Goal: Transaction & Acquisition: Book appointment/travel/reservation

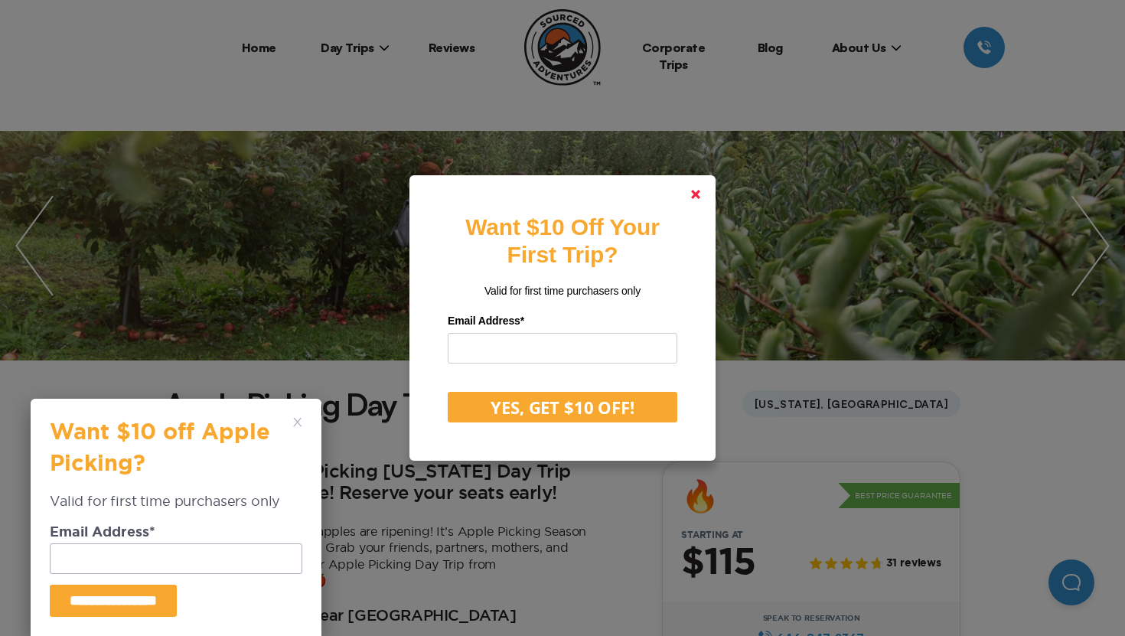
click at [693, 187] on link at bounding box center [695, 194] width 37 height 37
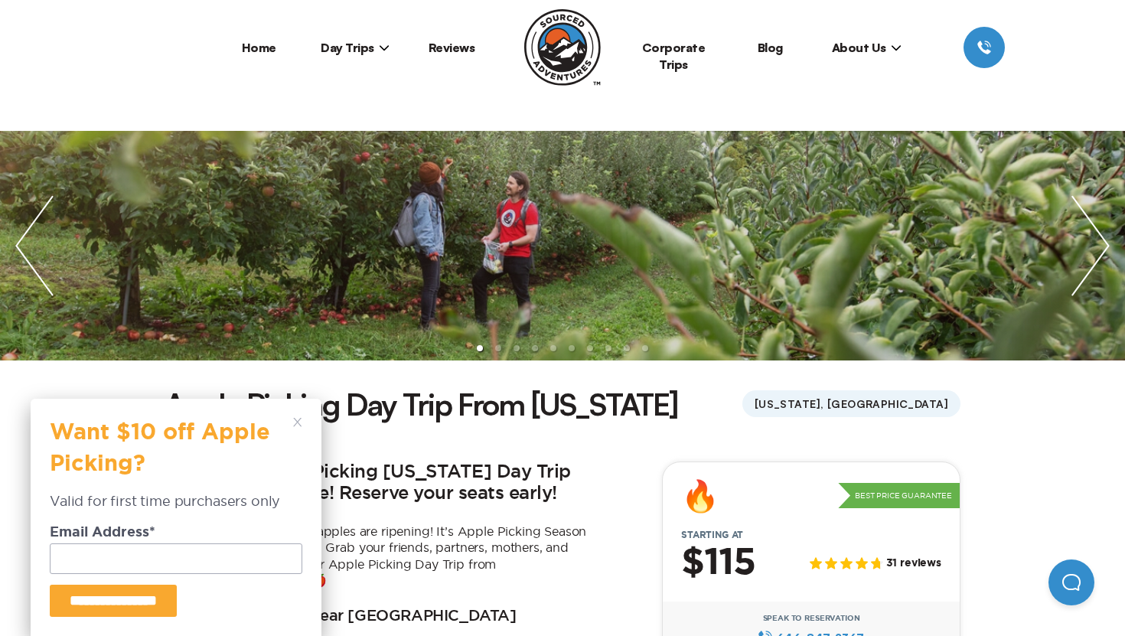
click at [317, 416] on div "**********" at bounding box center [176, 517] width 291 height 237
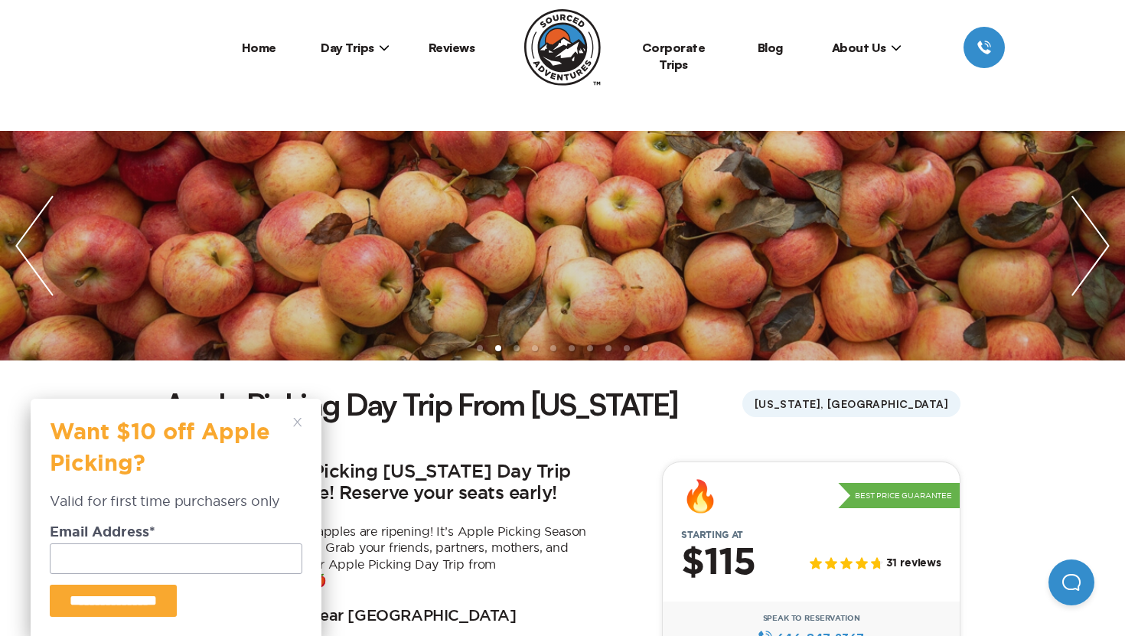
click at [302, 418] on div "**********" at bounding box center [176, 517] width 291 height 237
click at [298, 423] on polygon at bounding box center [297, 422] width 8 height 8
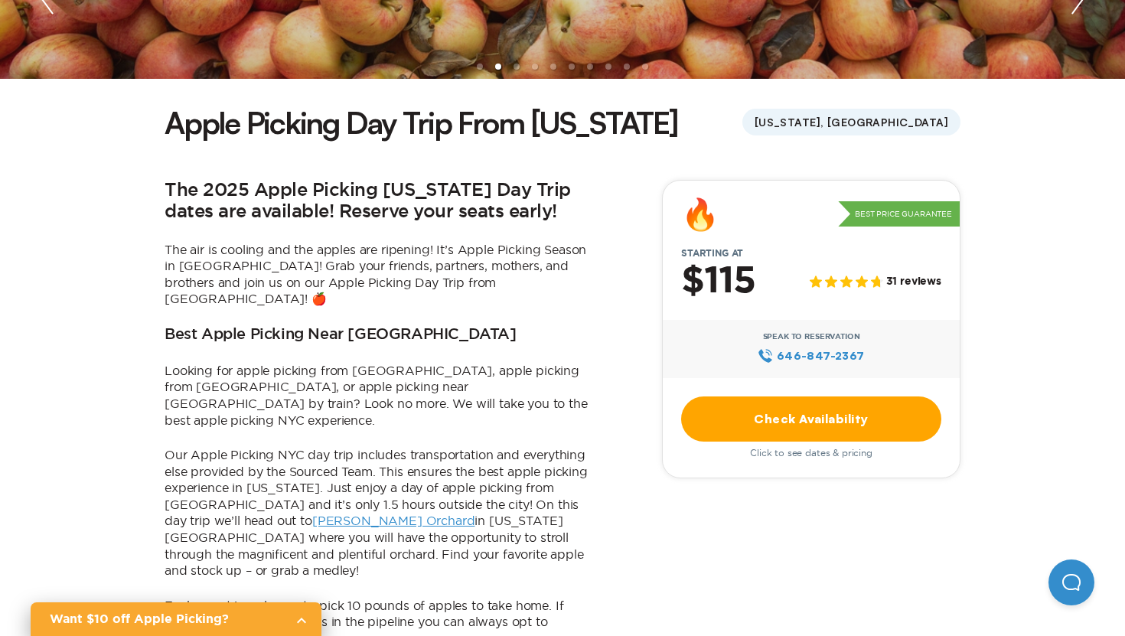
scroll to position [324, 0]
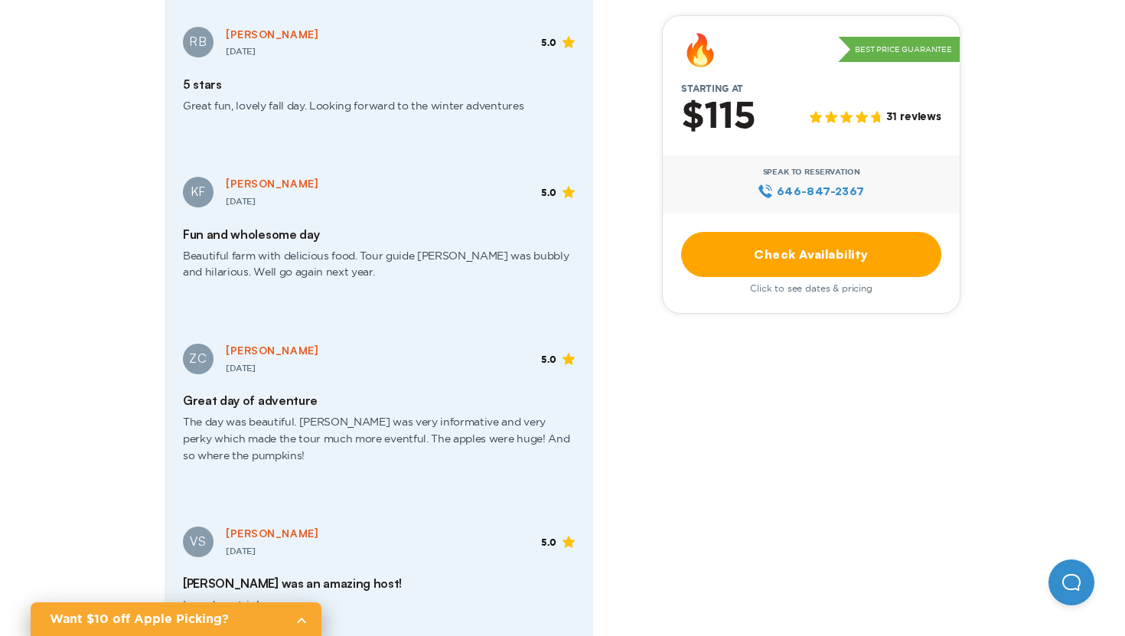
scroll to position [2760, 0]
click at [657, 464] on div "The 2025 Apple Picking [US_STATE] Day Trip dates are available! Reserve your se…" at bounding box center [563, 92] width 796 height 4699
click at [732, 375] on div "The 2025 Apple Picking [US_STATE] Day Trip dates are available! Reserve your se…" at bounding box center [563, 92] width 796 height 4699
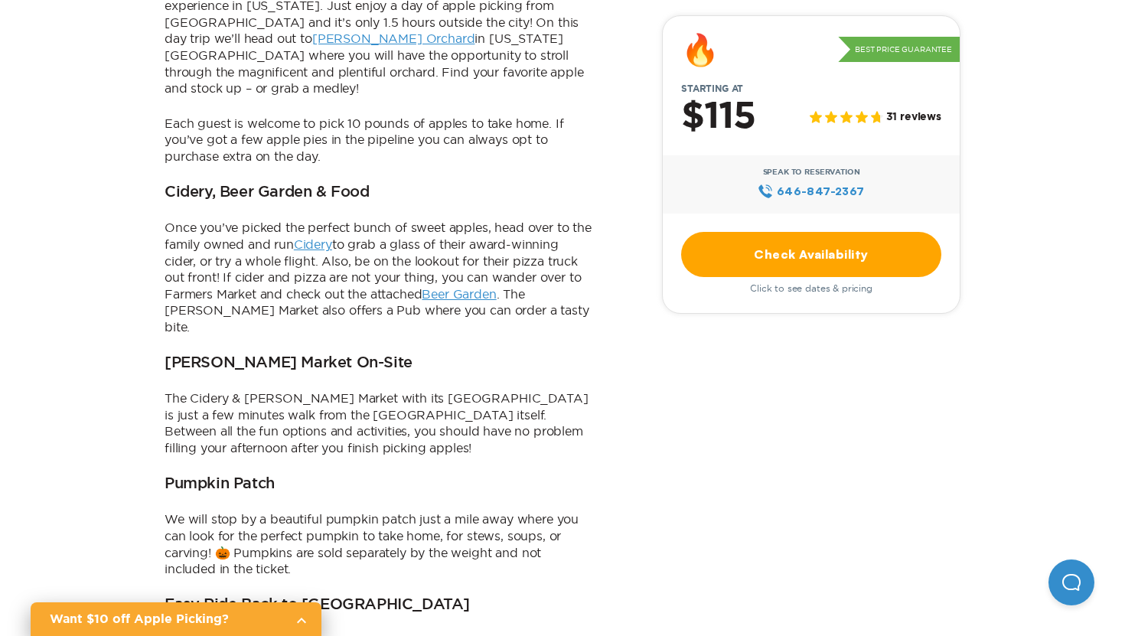
scroll to position [0, 0]
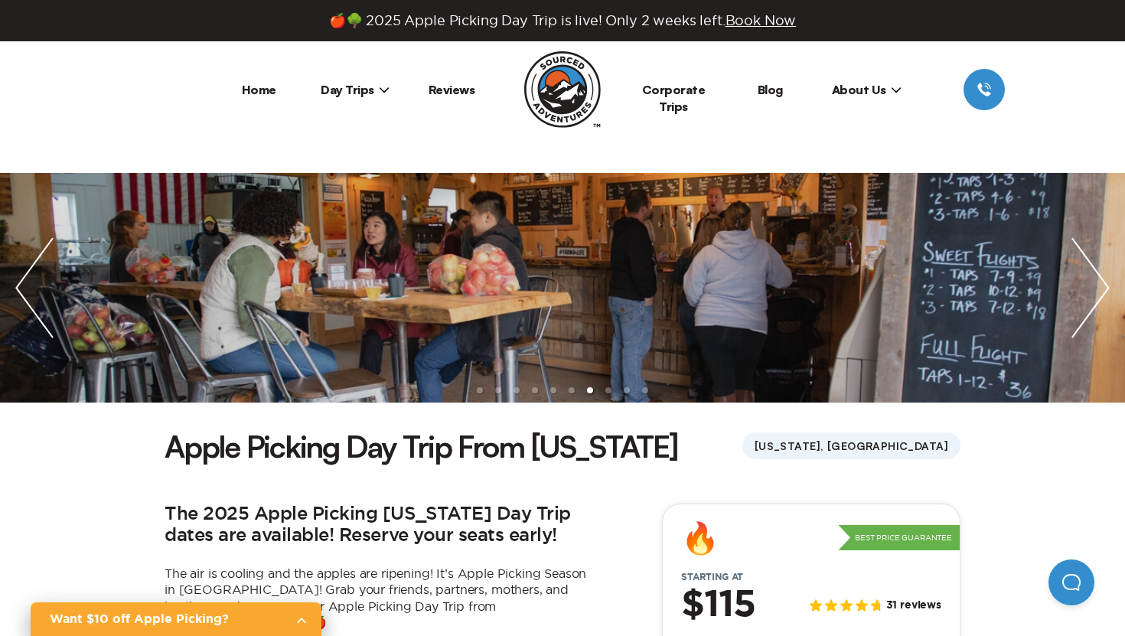
click at [269, 120] on header "Home Day Trips [US_STATE][GEOGRAPHIC_DATA] [GEOGRAPHIC_DATA] [GEOGRAPHIC_DATA] …" at bounding box center [562, 107] width 1125 height 132
click at [272, 92] on link "Home" at bounding box center [259, 89] width 34 height 15
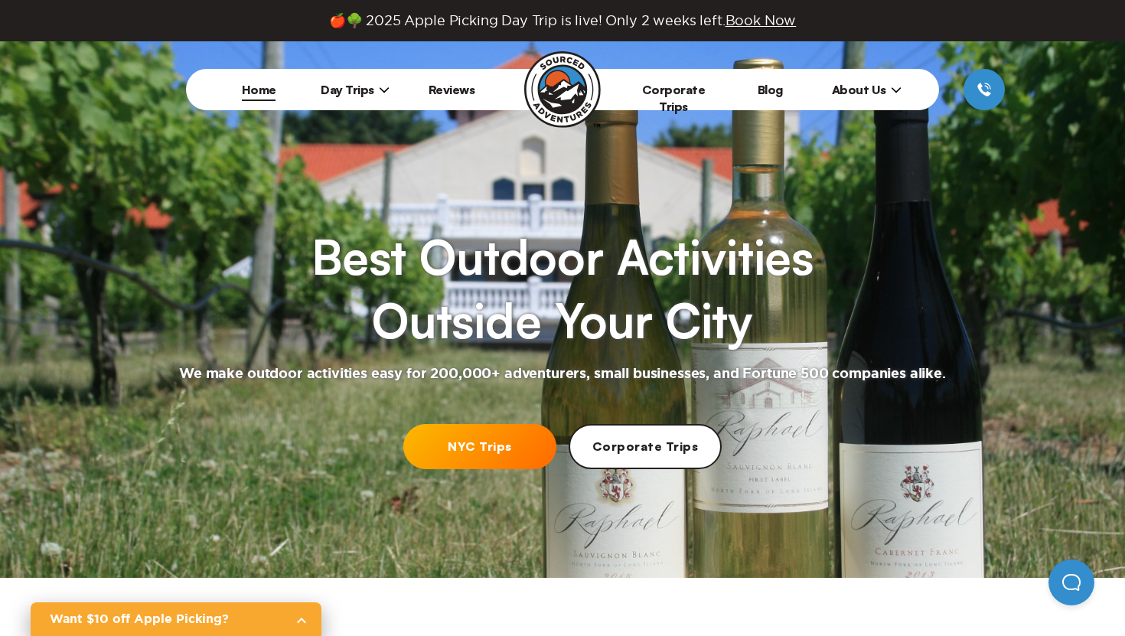
click at [379, 94] on icon at bounding box center [384, 89] width 11 height 11
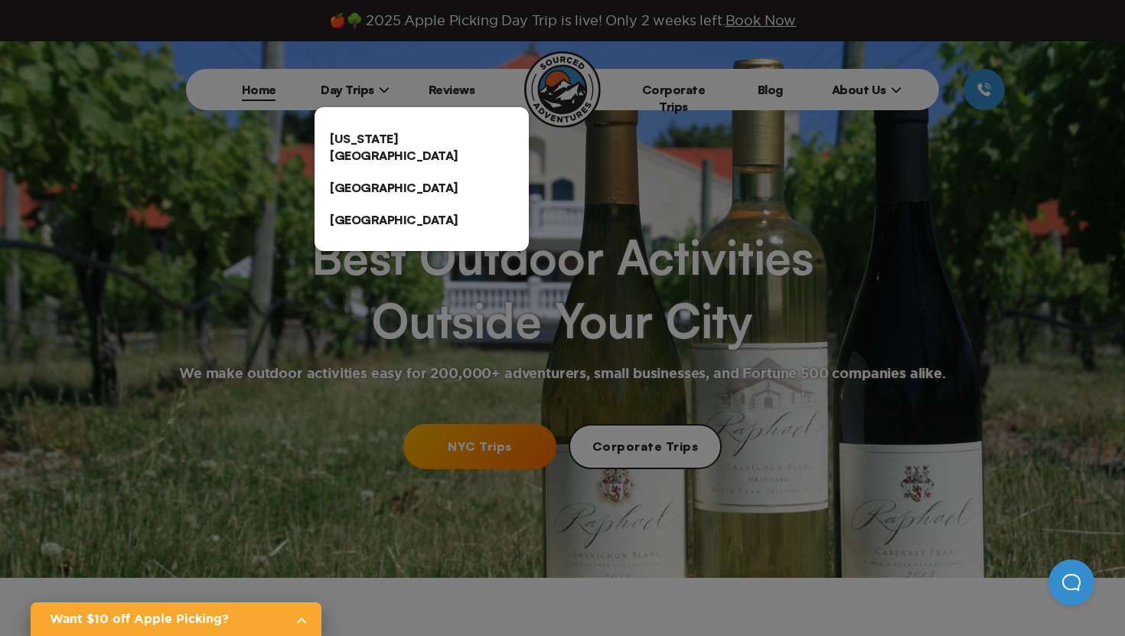
click at [376, 128] on link "[US_STATE][GEOGRAPHIC_DATA]" at bounding box center [422, 146] width 214 height 49
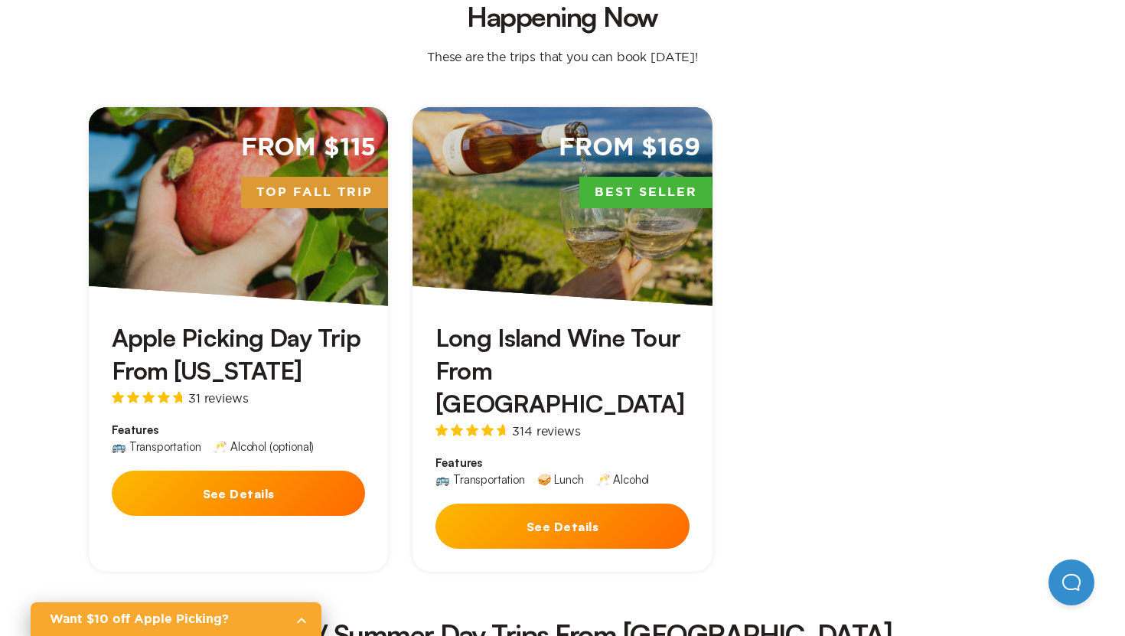
scroll to position [458, 0]
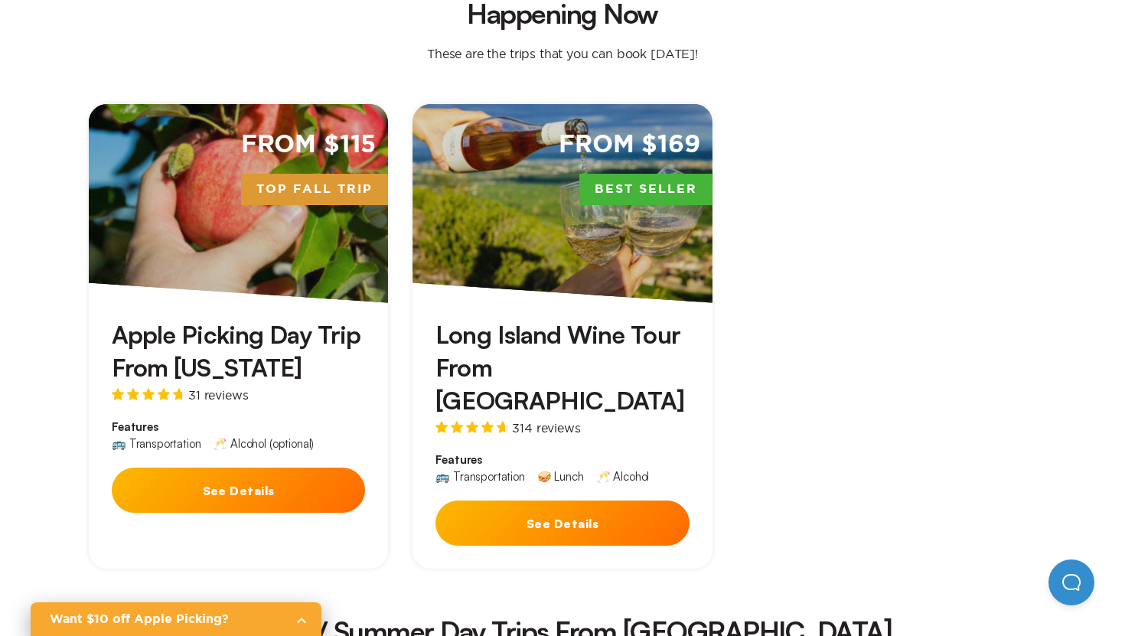
click at [257, 468] on button "See Details" at bounding box center [238, 490] width 253 height 45
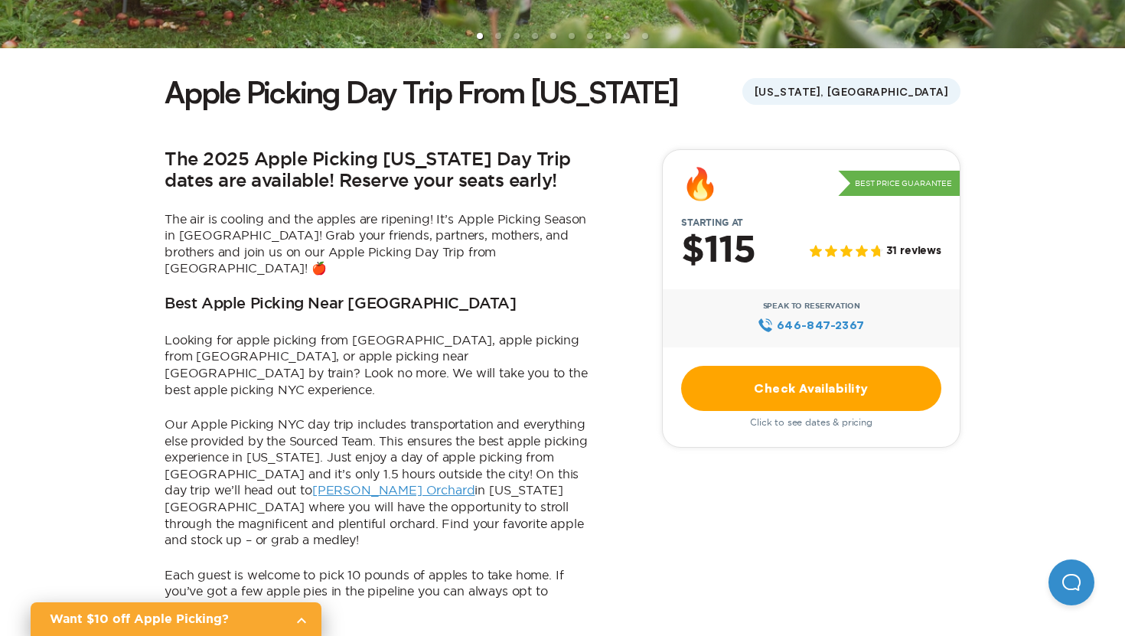
scroll to position [363, 0]
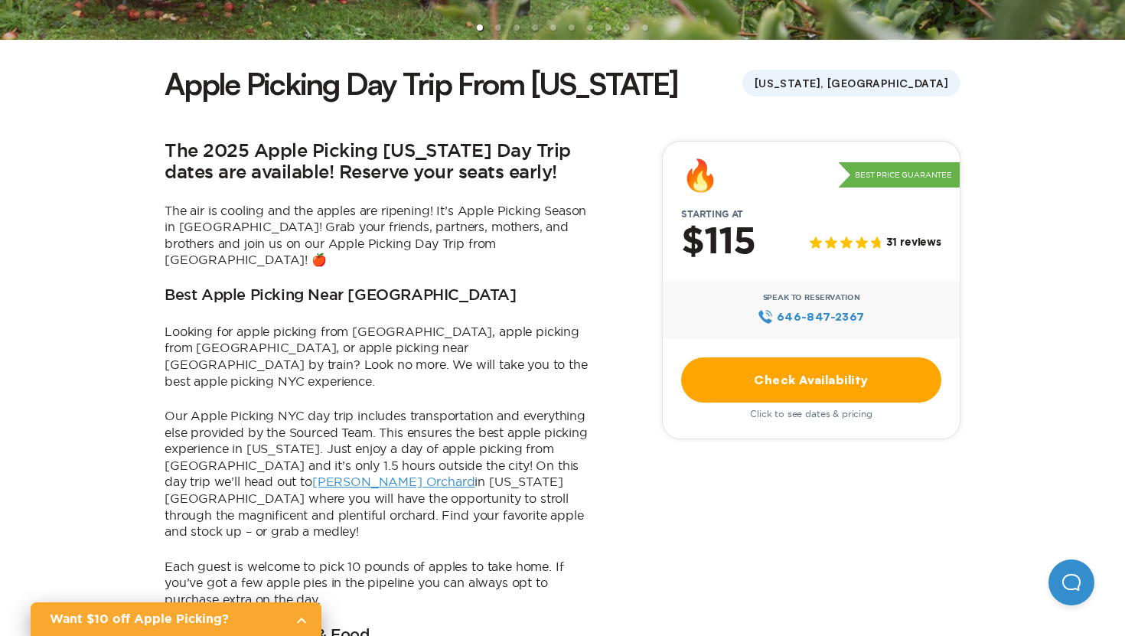
click at [701, 364] on link "Check Availability" at bounding box center [811, 379] width 260 height 45
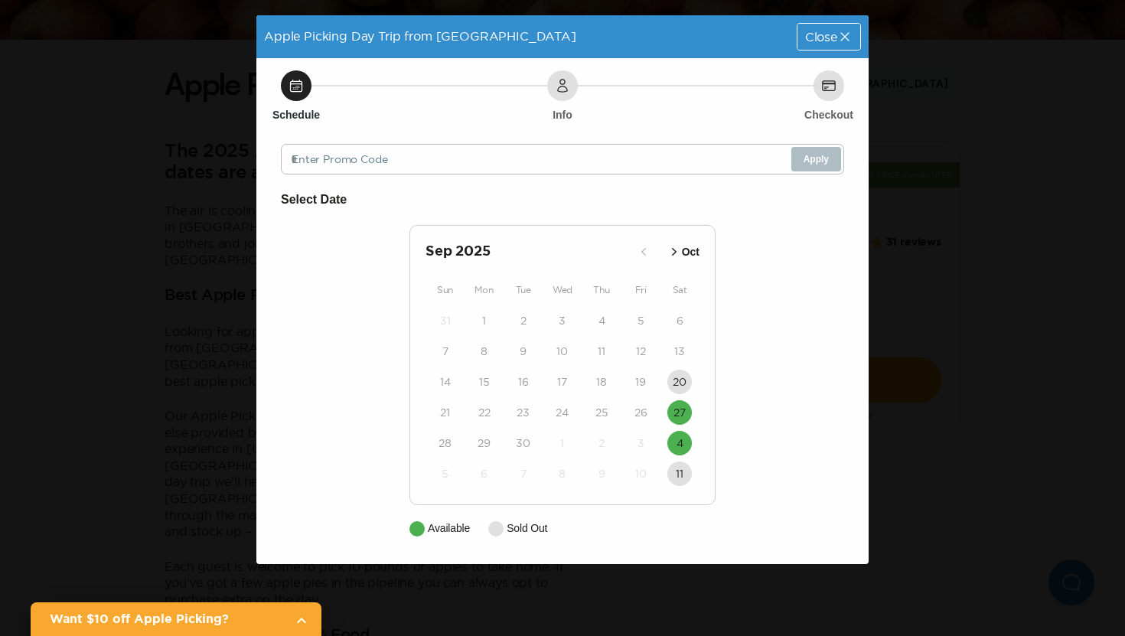
click at [663, 258] on button "Oct" at bounding box center [683, 252] width 42 height 25
click at [662, 265] on div "[DATE] Sep Sun Mon Tue Wed Thu Fri Sat 28 29 30 1 2 3 4 5 6 7 8 9 10 11 12 13 1…" at bounding box center [562, 365] width 306 height 280
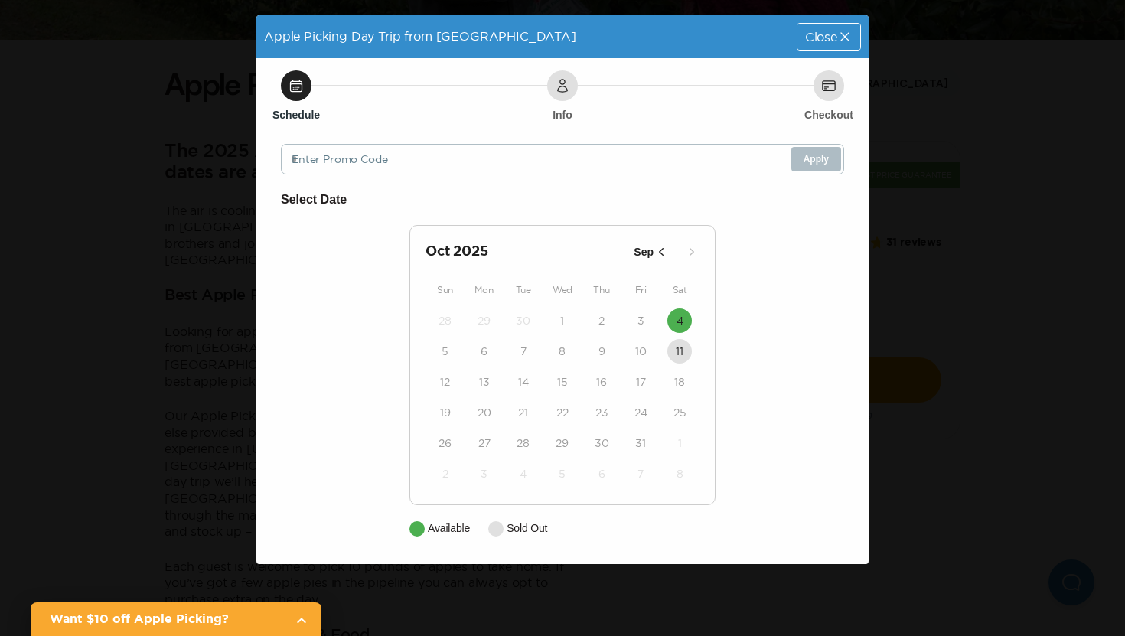
click at [658, 251] on icon "button" at bounding box center [661, 251] width 15 height 15
click at [683, 445] on time "4" at bounding box center [679, 442] width 7 height 15
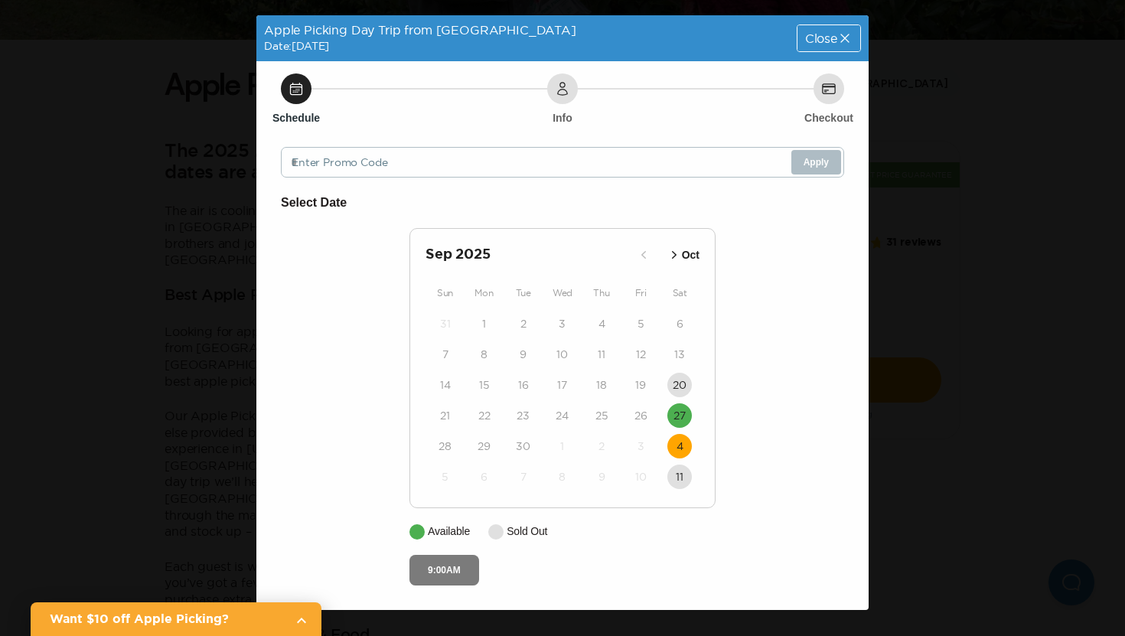
click at [463, 565] on button "9:00AM" at bounding box center [444, 570] width 70 height 31
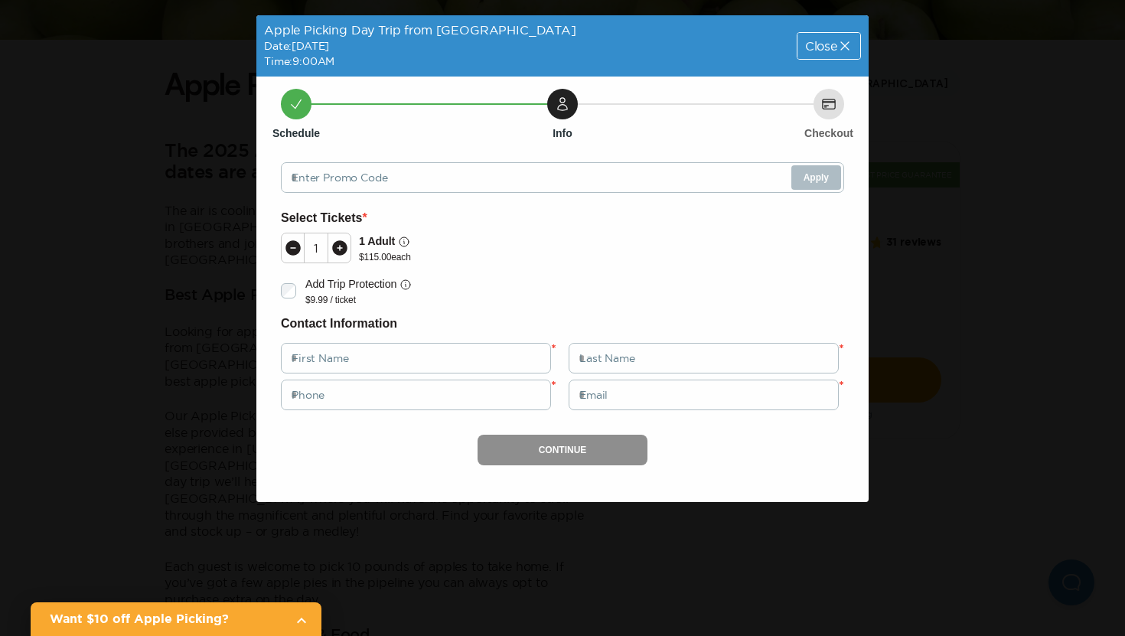
click at [520, 277] on div "Add Trip Protection $9.99 / ticket" at bounding box center [558, 291] width 572 height 34
click at [335, 249] on icon at bounding box center [339, 247] width 15 height 15
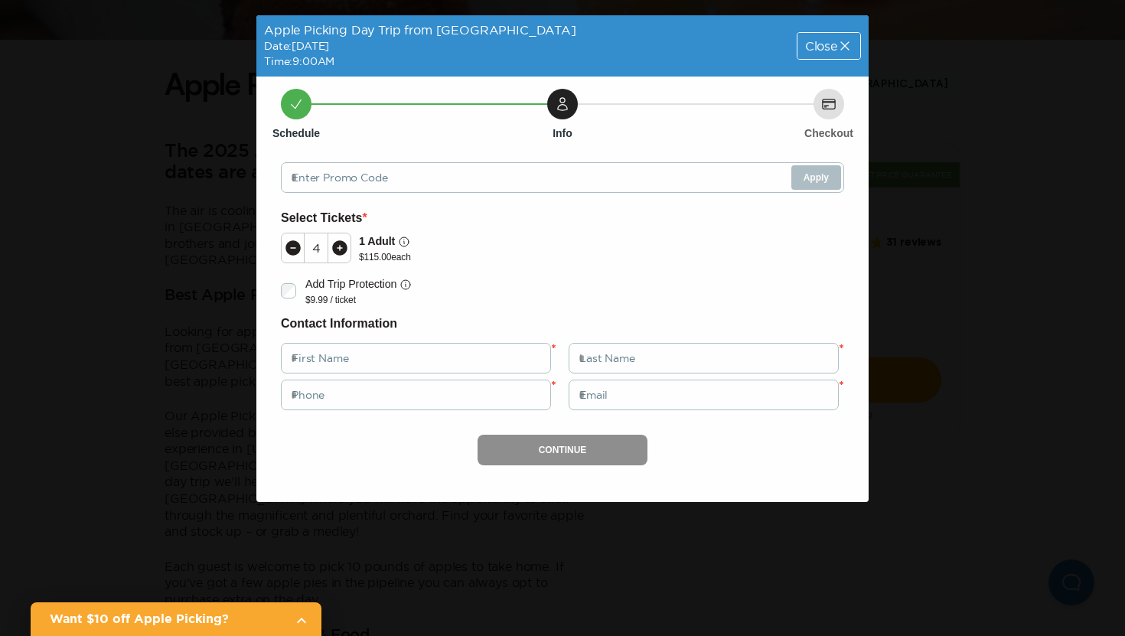
click at [335, 249] on icon at bounding box center [339, 247] width 15 height 15
click at [844, 39] on icon at bounding box center [844, 45] width 15 height 15
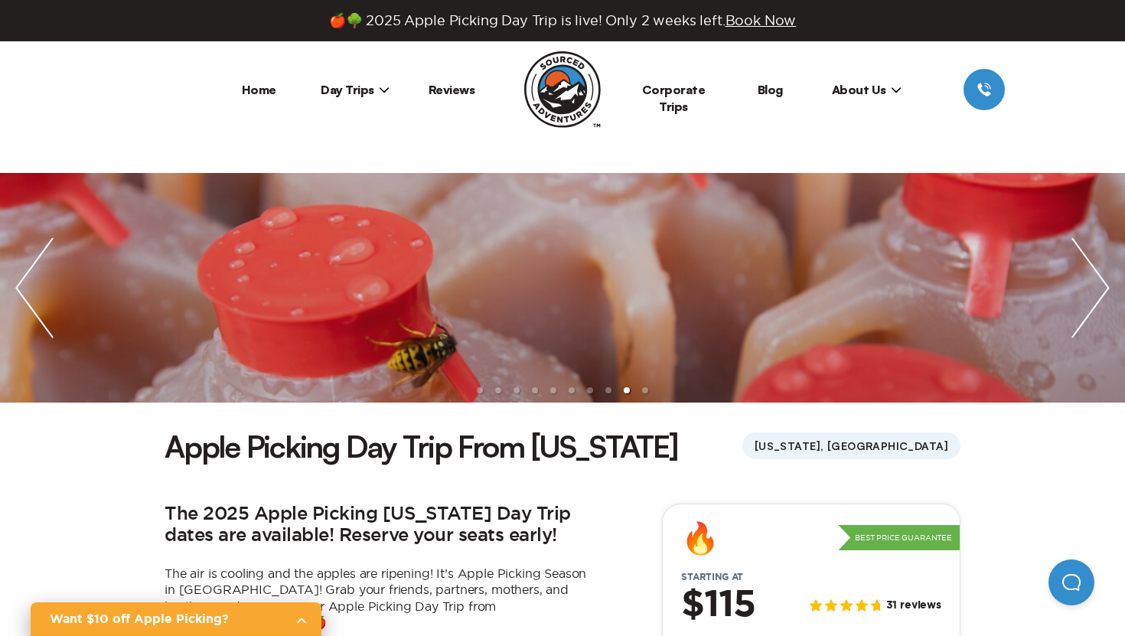
scroll to position [363, 0]
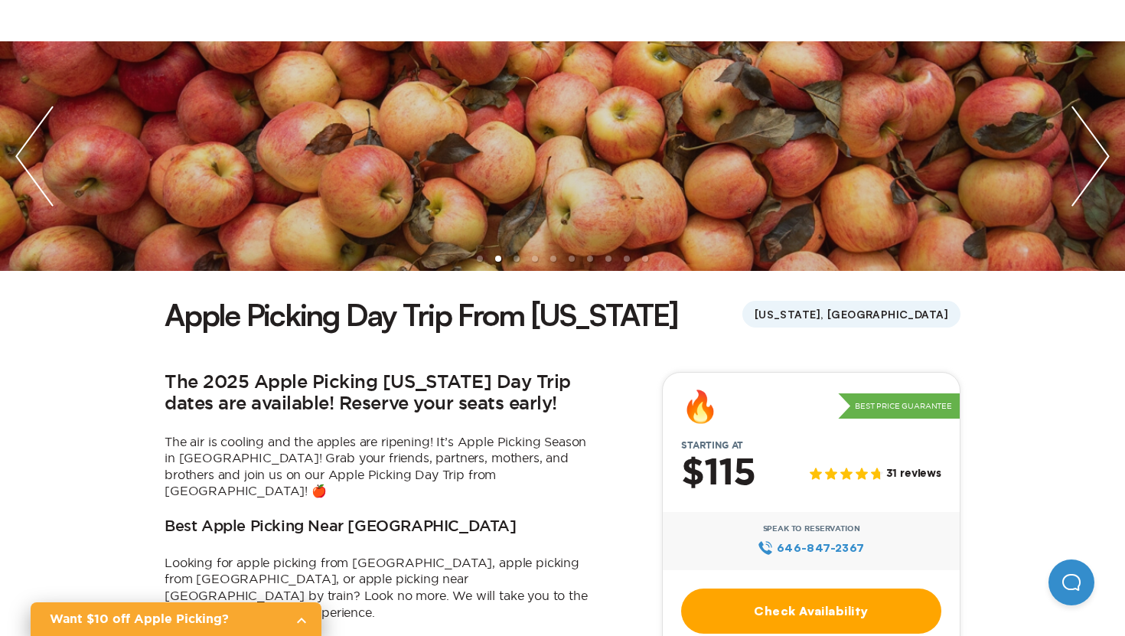
scroll to position [0, 0]
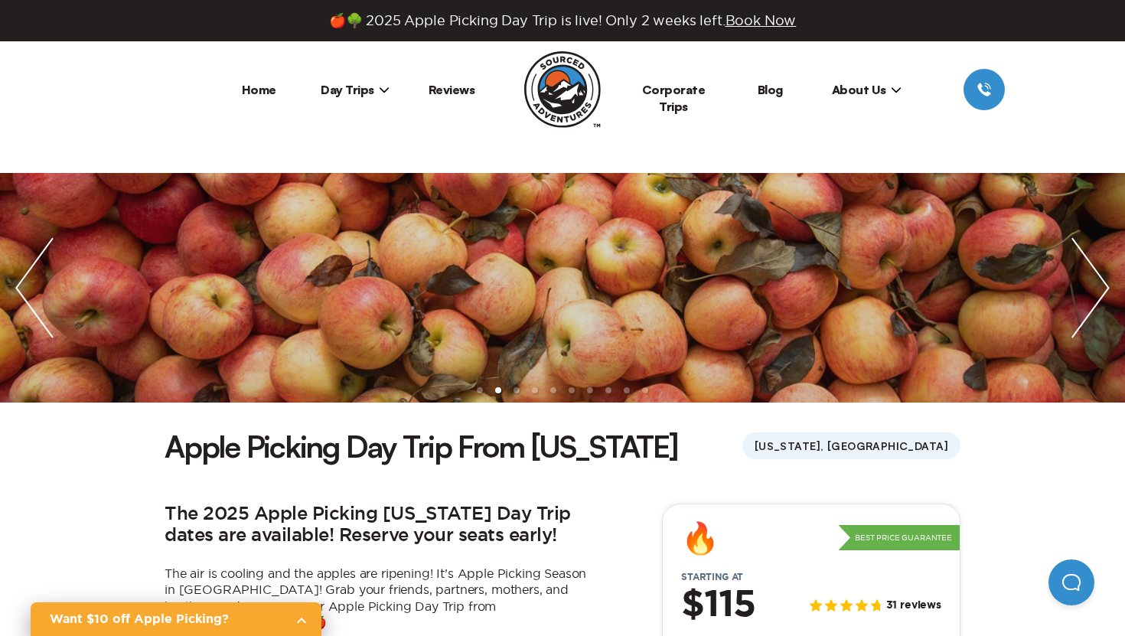
click at [874, 85] on span "About Us" at bounding box center [867, 89] width 70 height 15
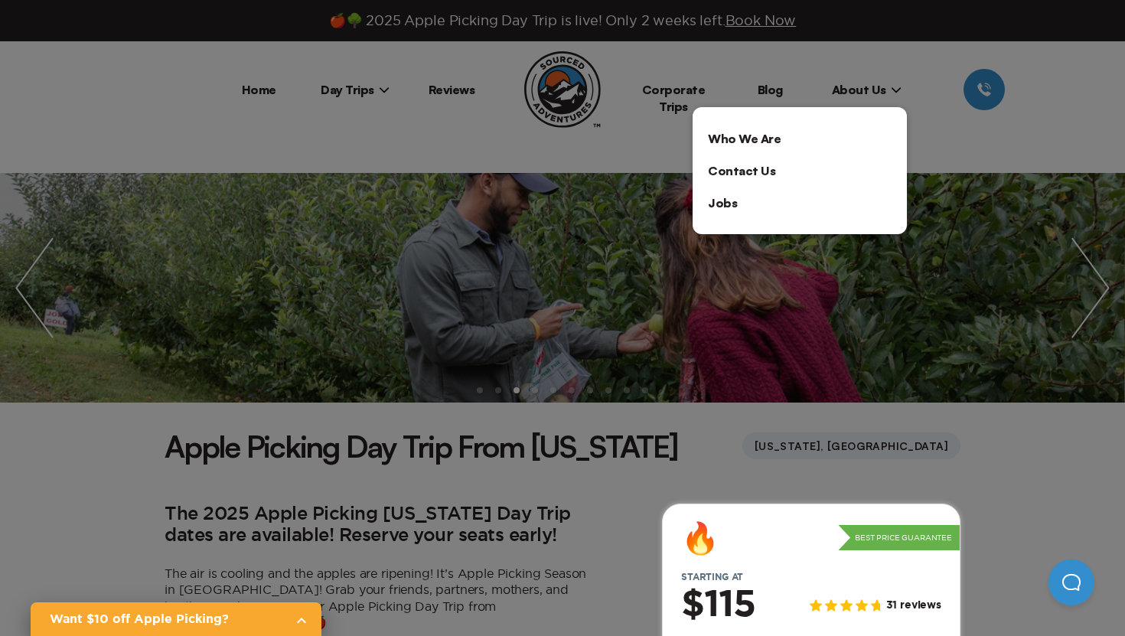
click at [848, 85] on div at bounding box center [562, 318] width 1125 height 636
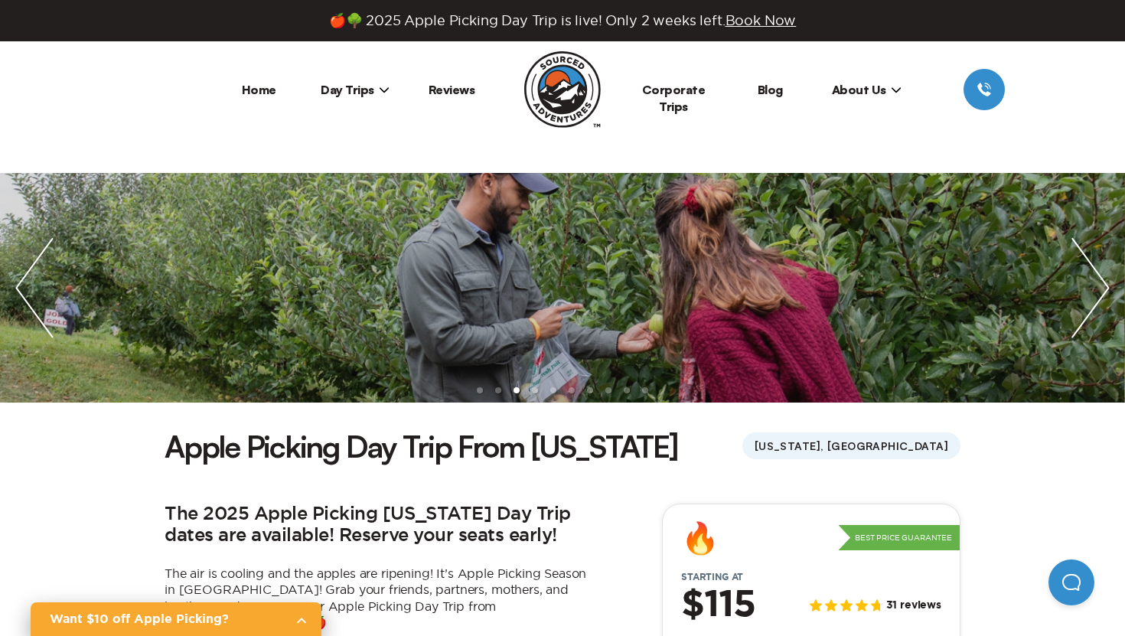
click at [367, 88] on span "Day Trips" at bounding box center [355, 89] width 69 height 15
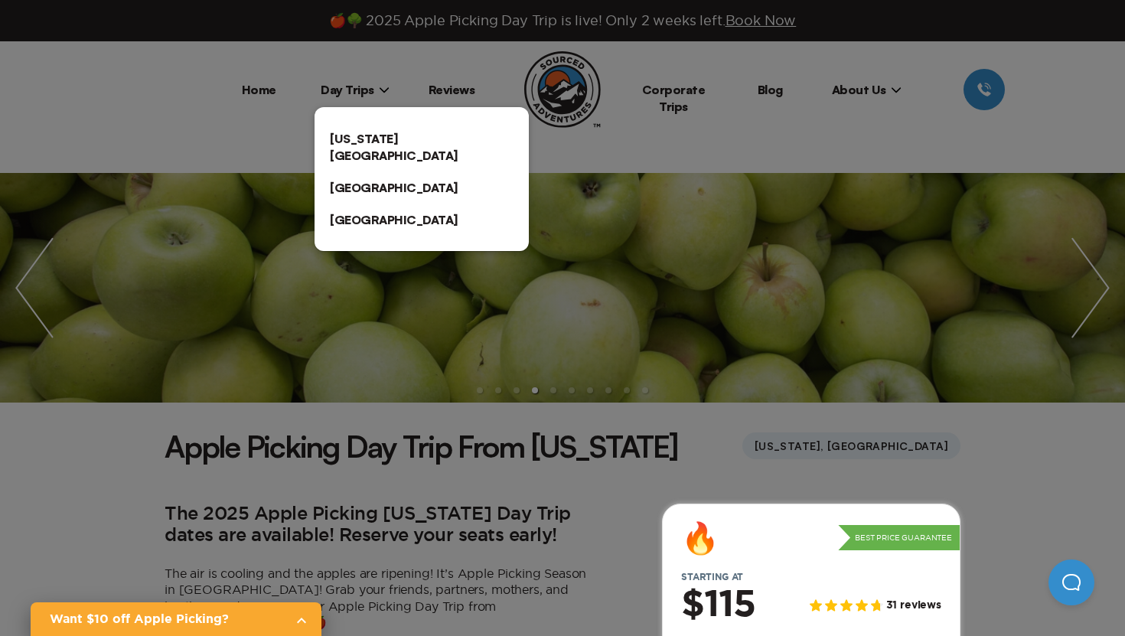
click at [291, 86] on div at bounding box center [562, 318] width 1125 height 636
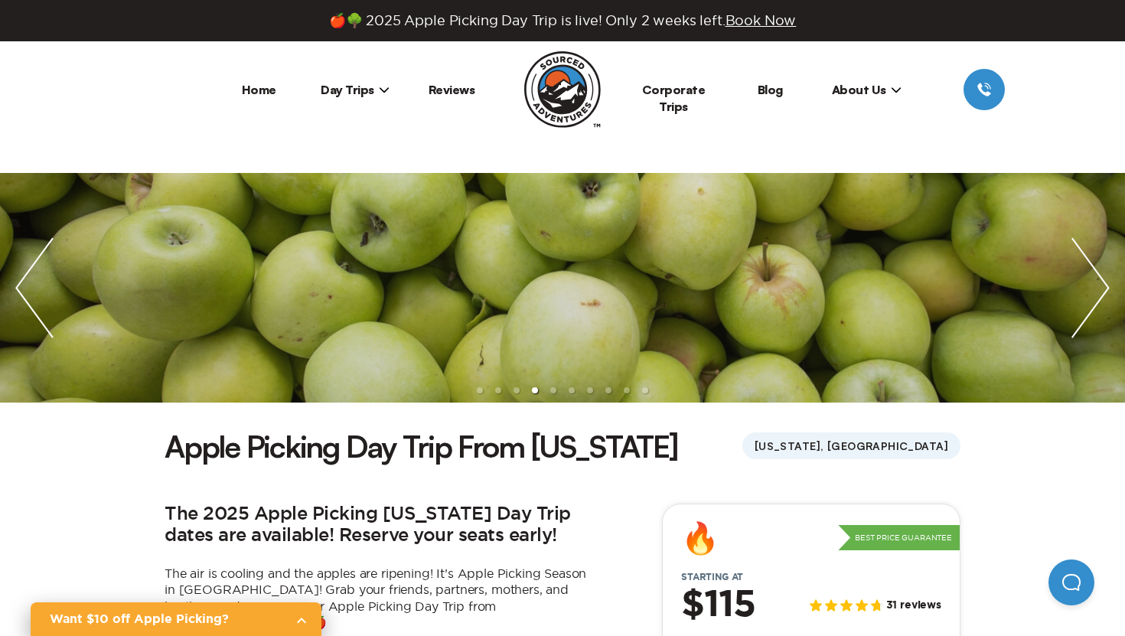
click at [257, 99] on li "Home" at bounding box center [258, 89] width 96 height 41
click at [256, 83] on link "Home" at bounding box center [259, 89] width 34 height 15
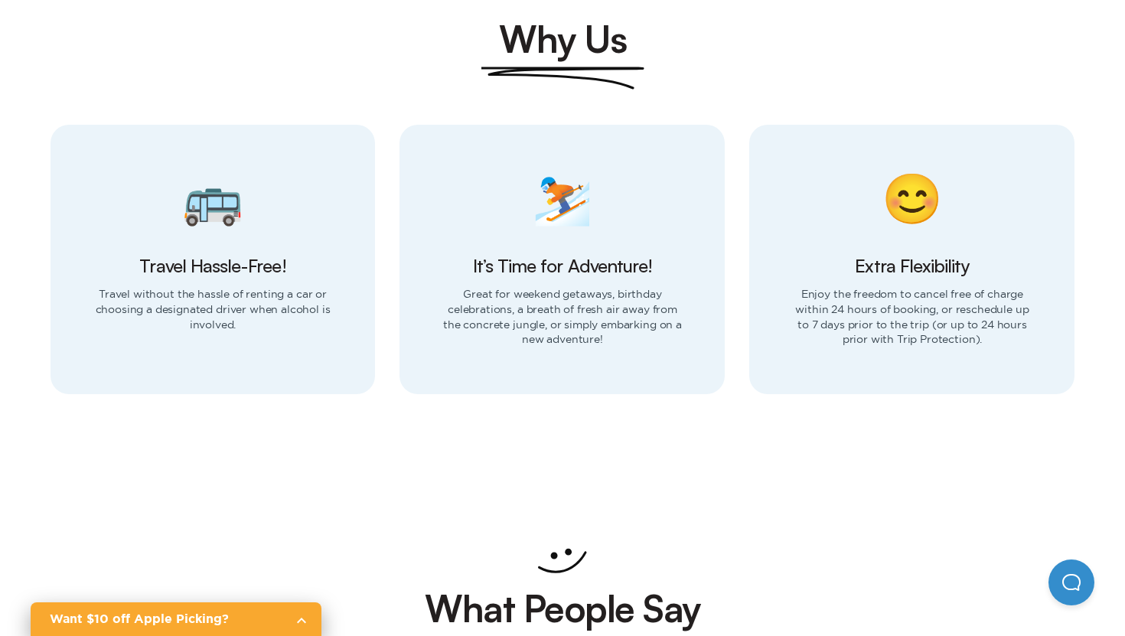
scroll to position [1481, 0]
